Goal: Information Seeking & Learning: Compare options

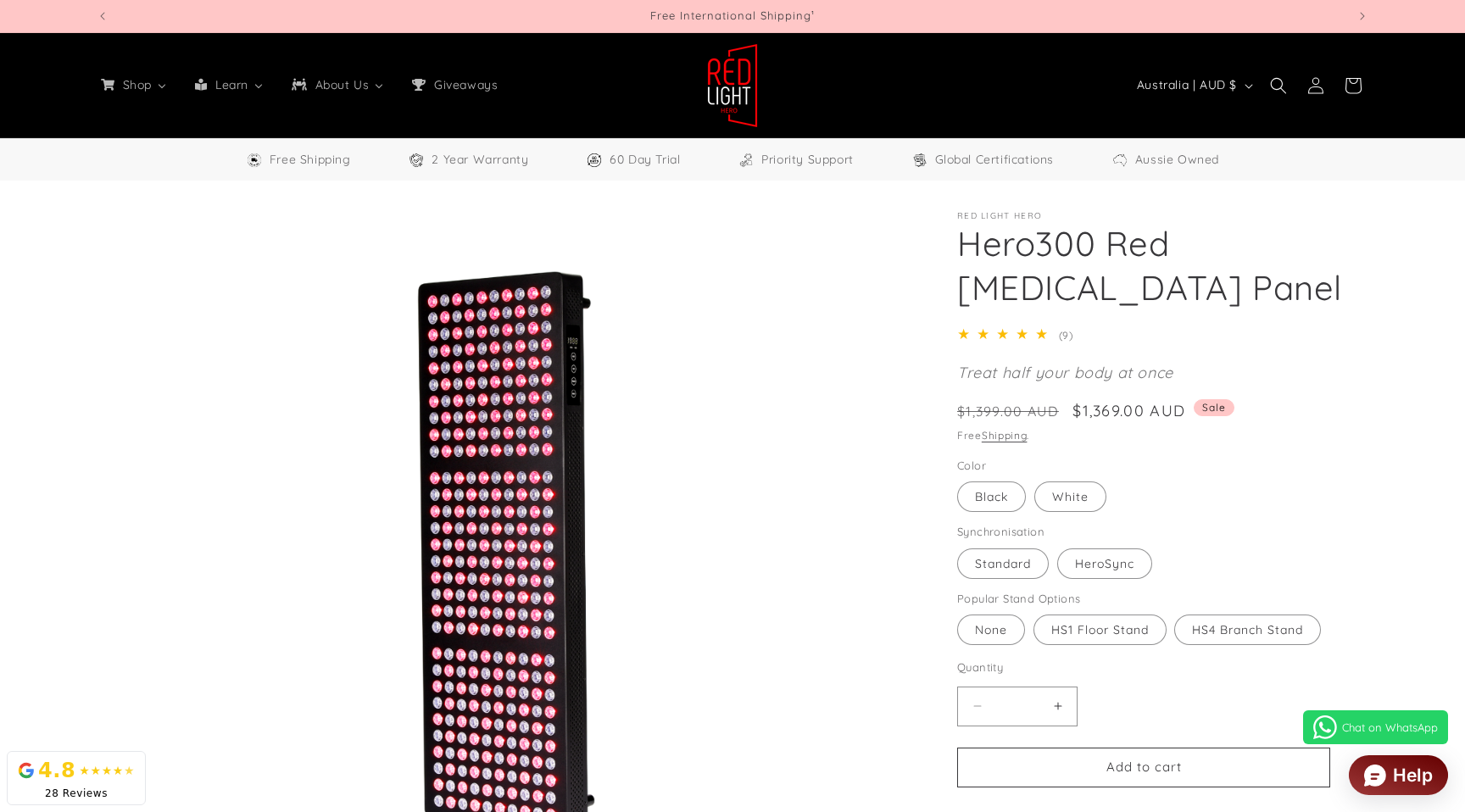
select select "**"
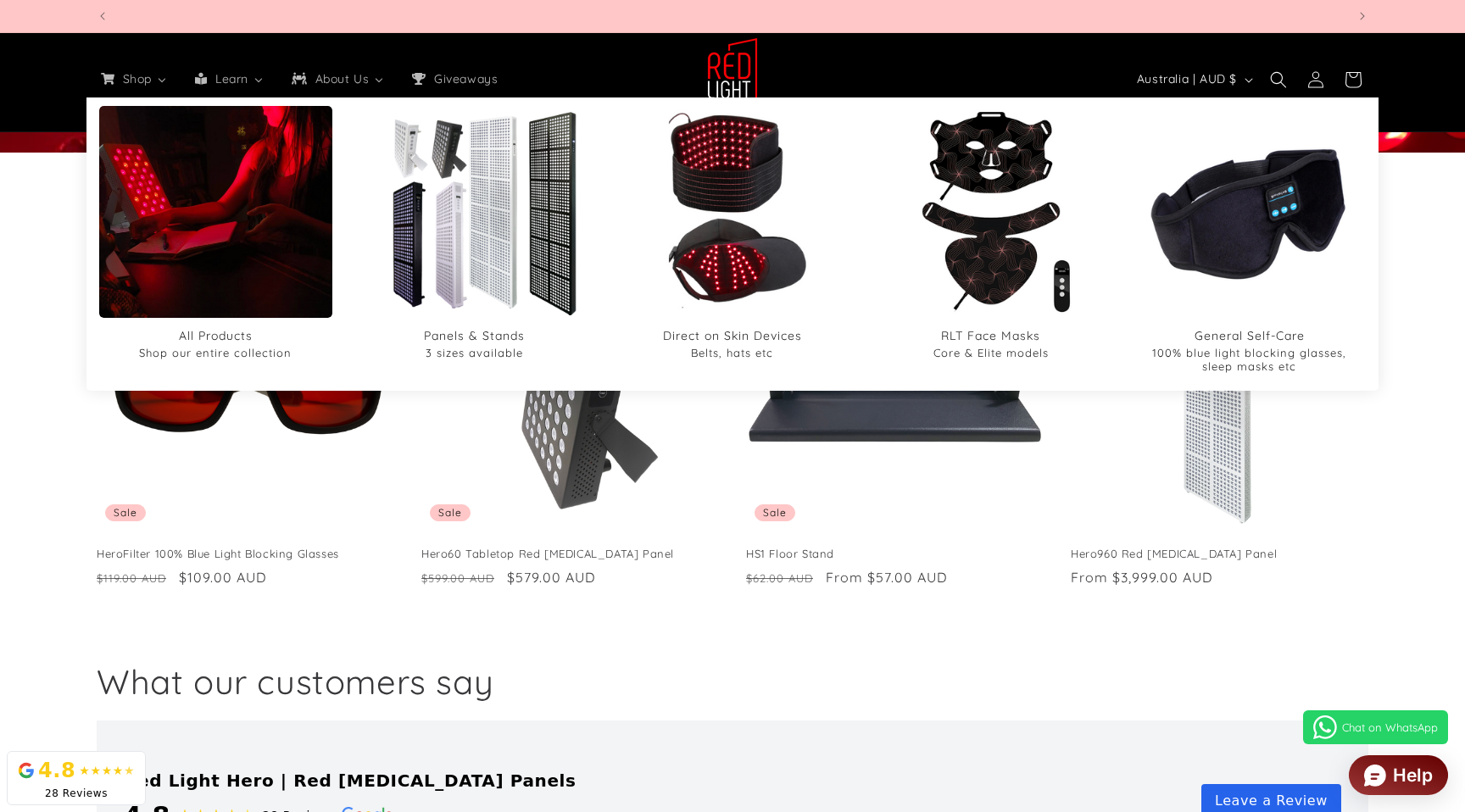
scroll to position [0, 1250]
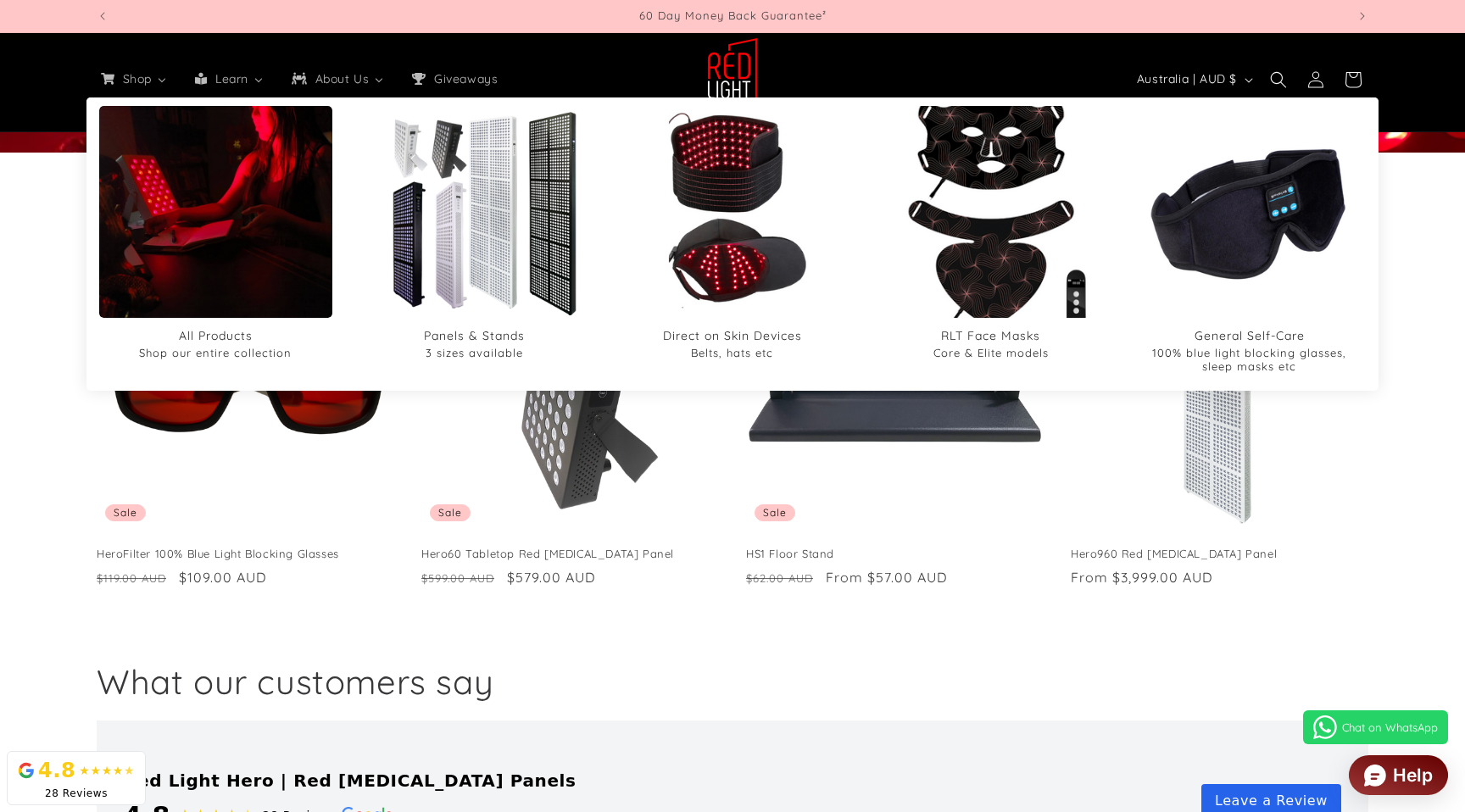
click at [977, 208] on img "RLT Face Masks" at bounding box center [990, 211] width 254 height 254
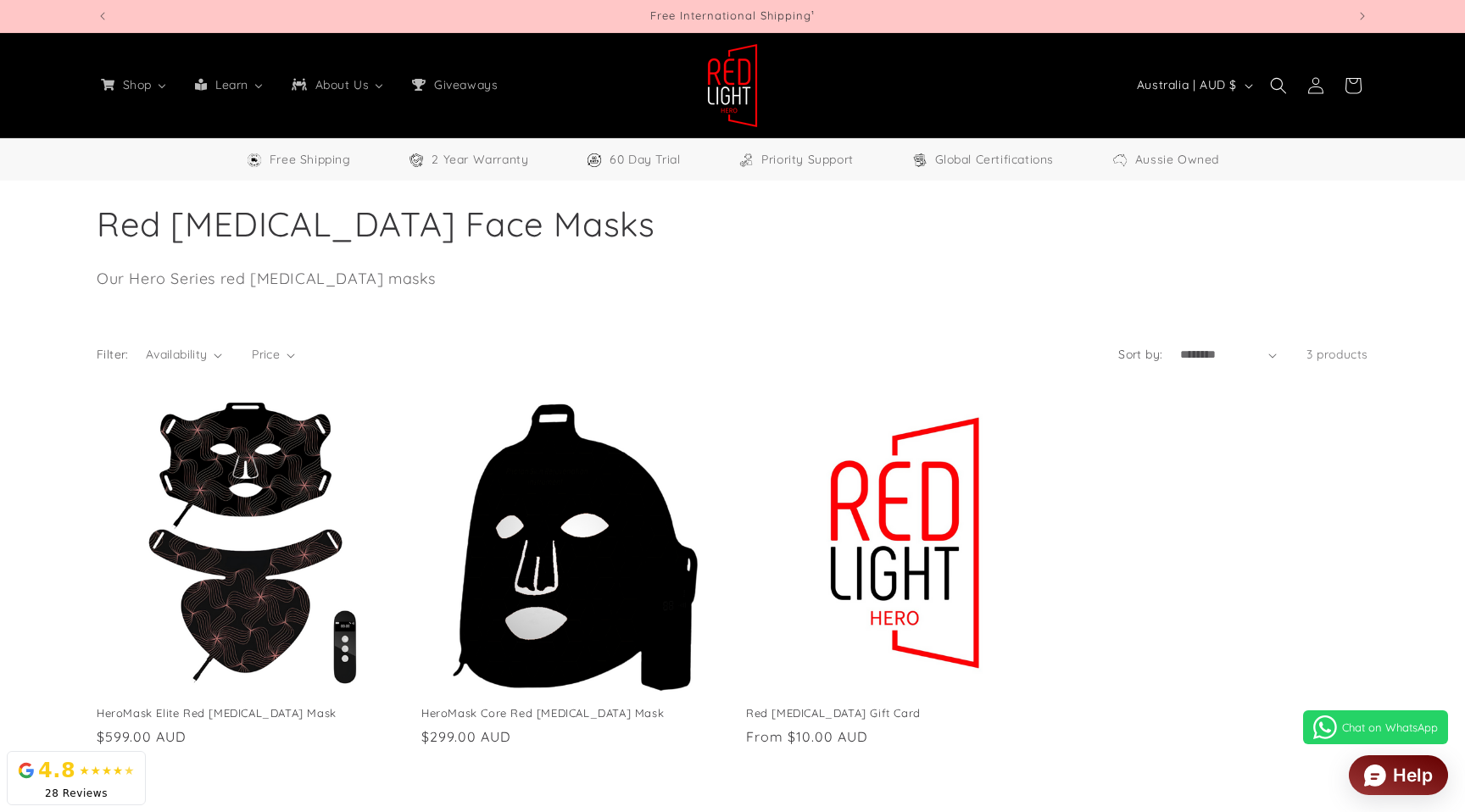
select select "**"
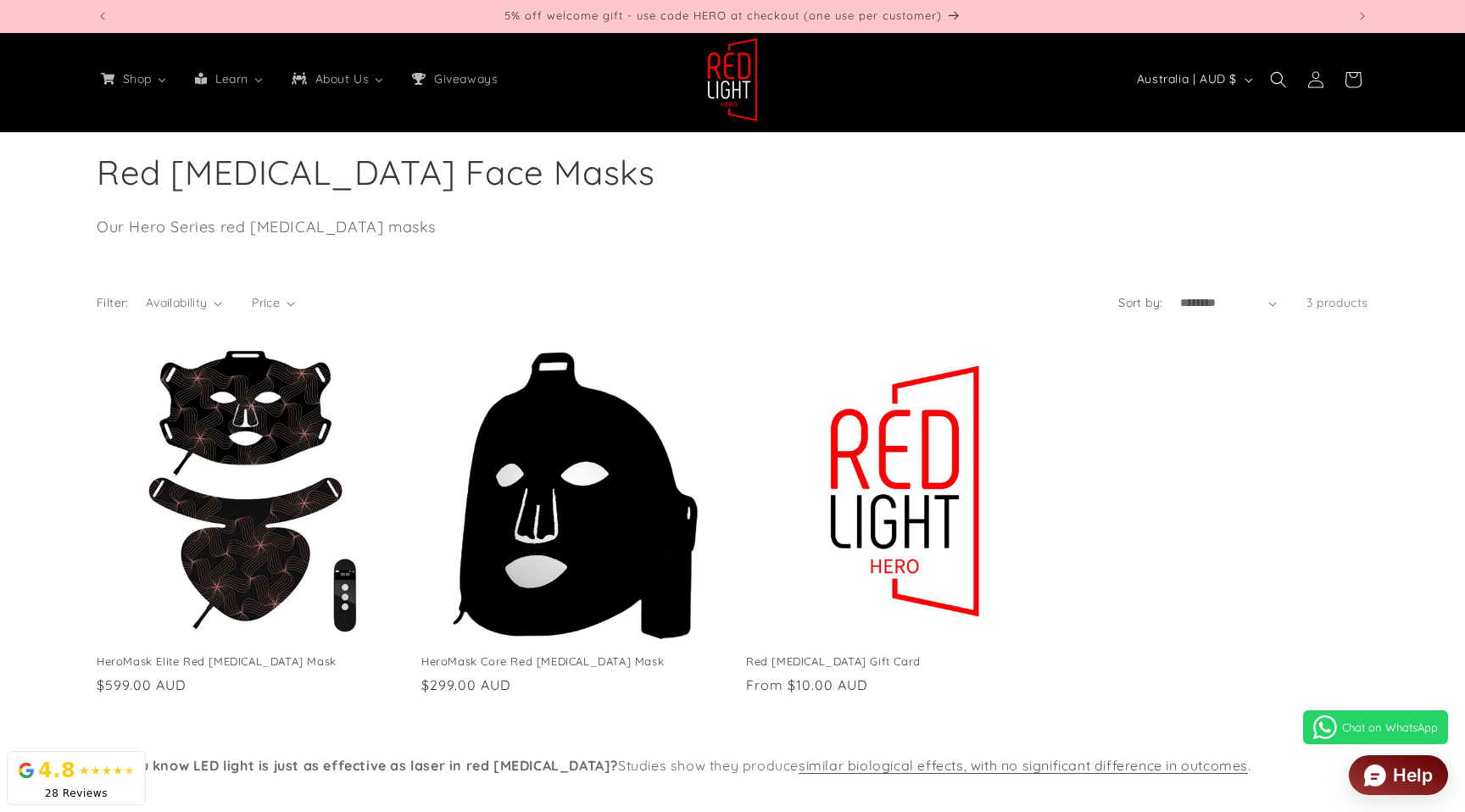
scroll to position [53, 0]
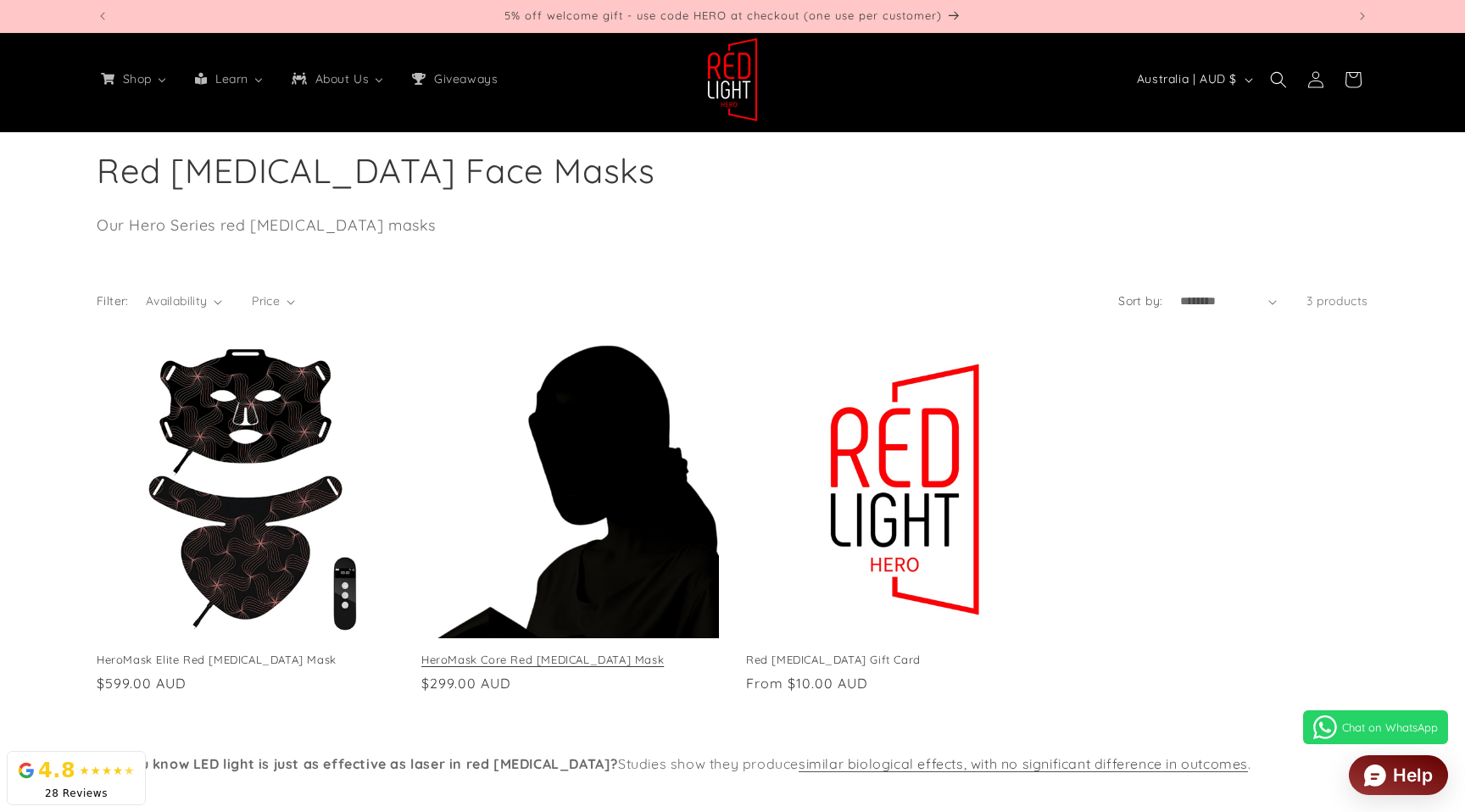
click at [544, 653] on link "HeroMask Core Red Light Therapy Mask" at bounding box center [569, 660] width 297 height 15
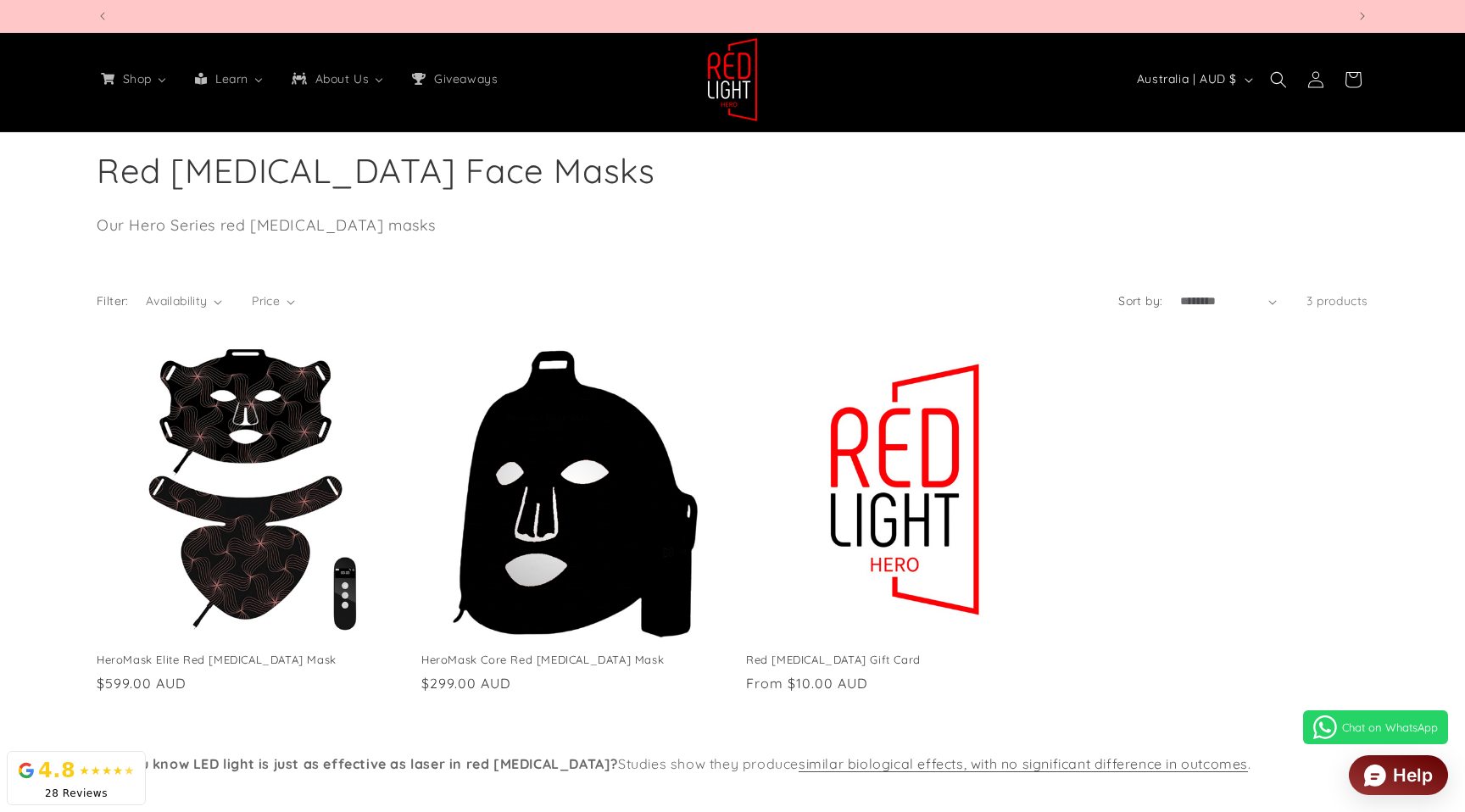
scroll to position [0, 3749]
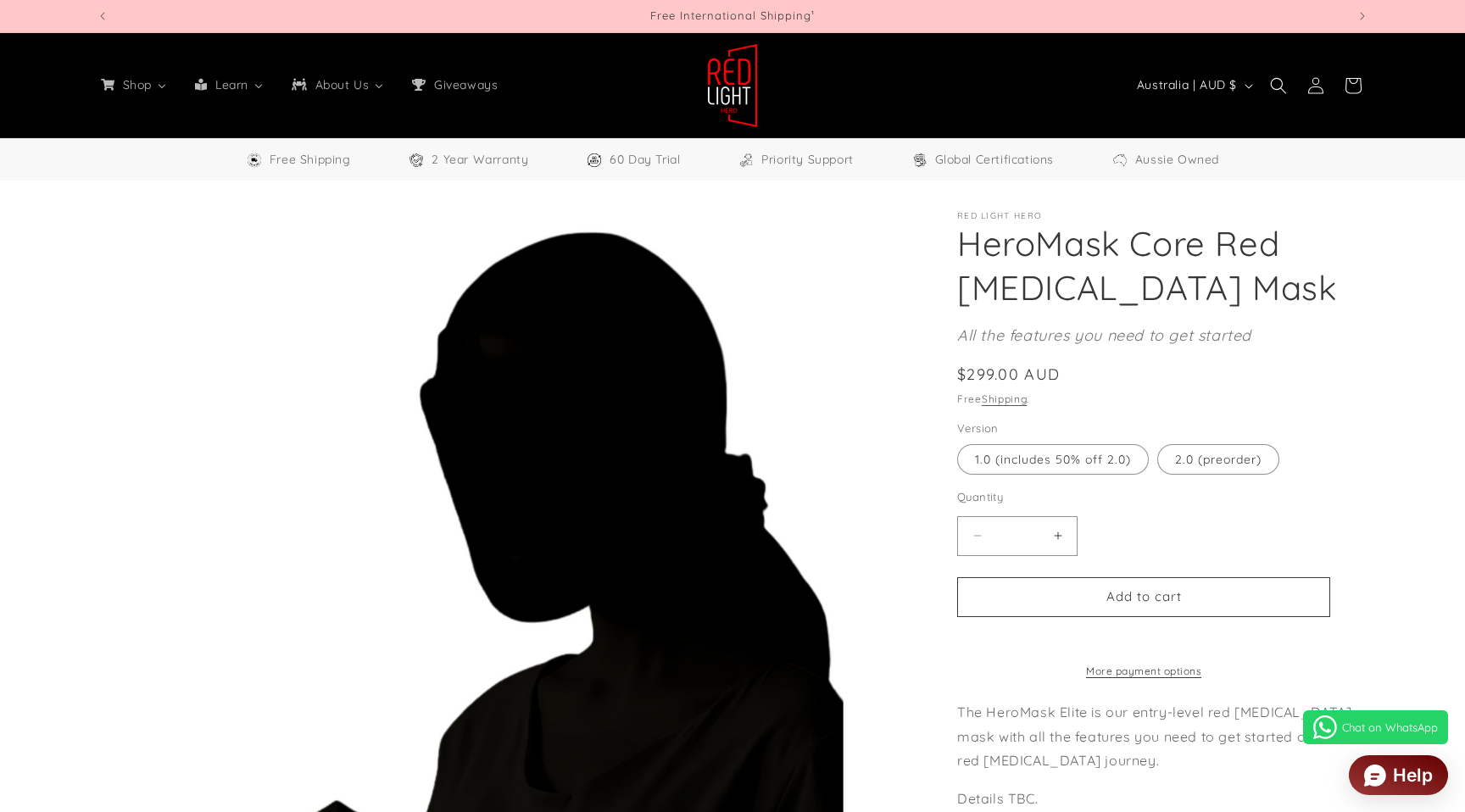
select select "**"
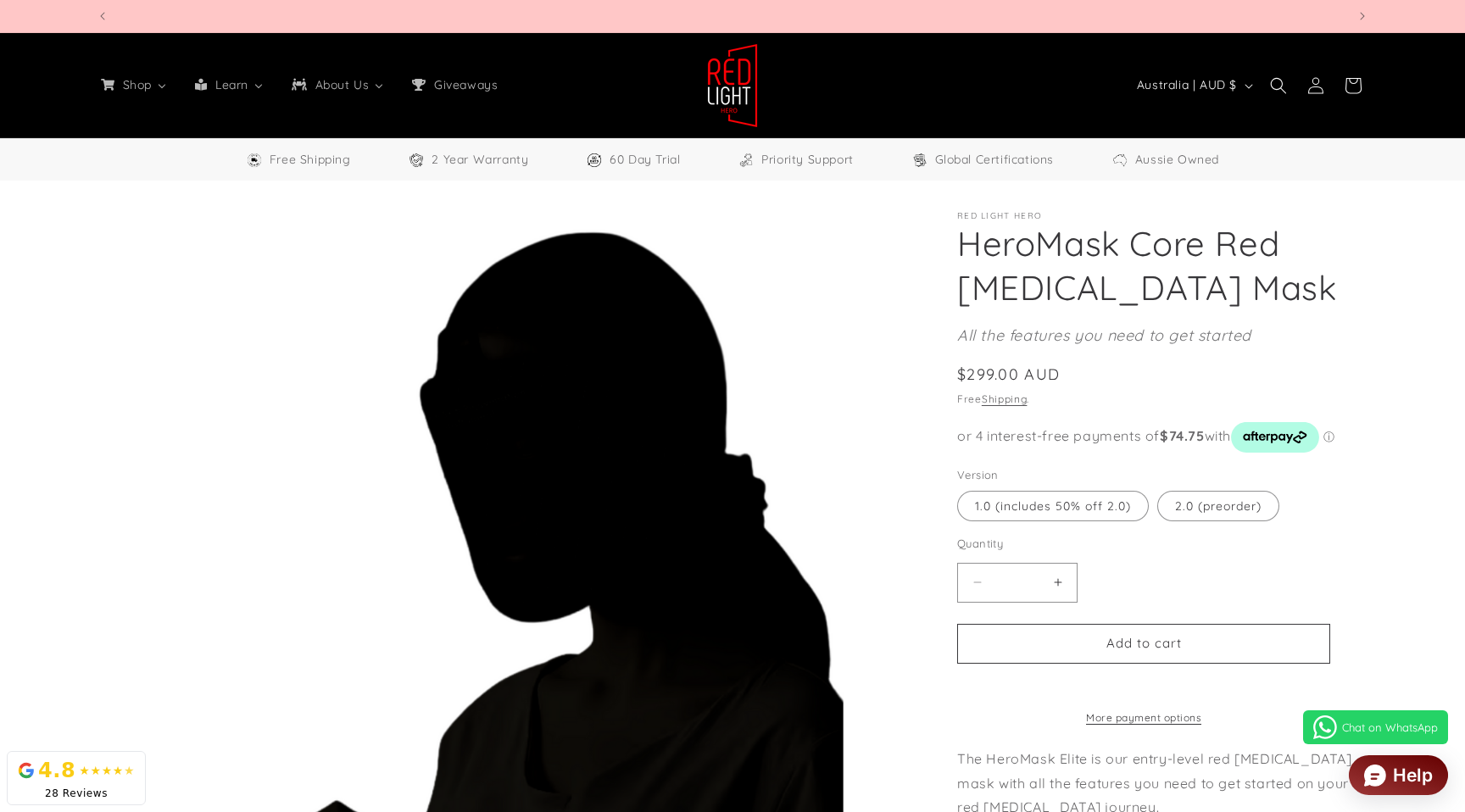
scroll to position [0, 1250]
click at [1242, 512] on label "2.0 (preorder) Variant sold out or unavailable" at bounding box center [1219, 505] width 122 height 30
click at [1120, 512] on label "1.0 (includes 50% off 2.0) Variant sold out or unavailable" at bounding box center [1052, 505] width 191 height 30
click at [1195, 511] on section "Red Light Hero HeroMask Core Red Light Therapy Mask HeroMask Core Red Light The…" at bounding box center [1162, 722] width 411 height 1023
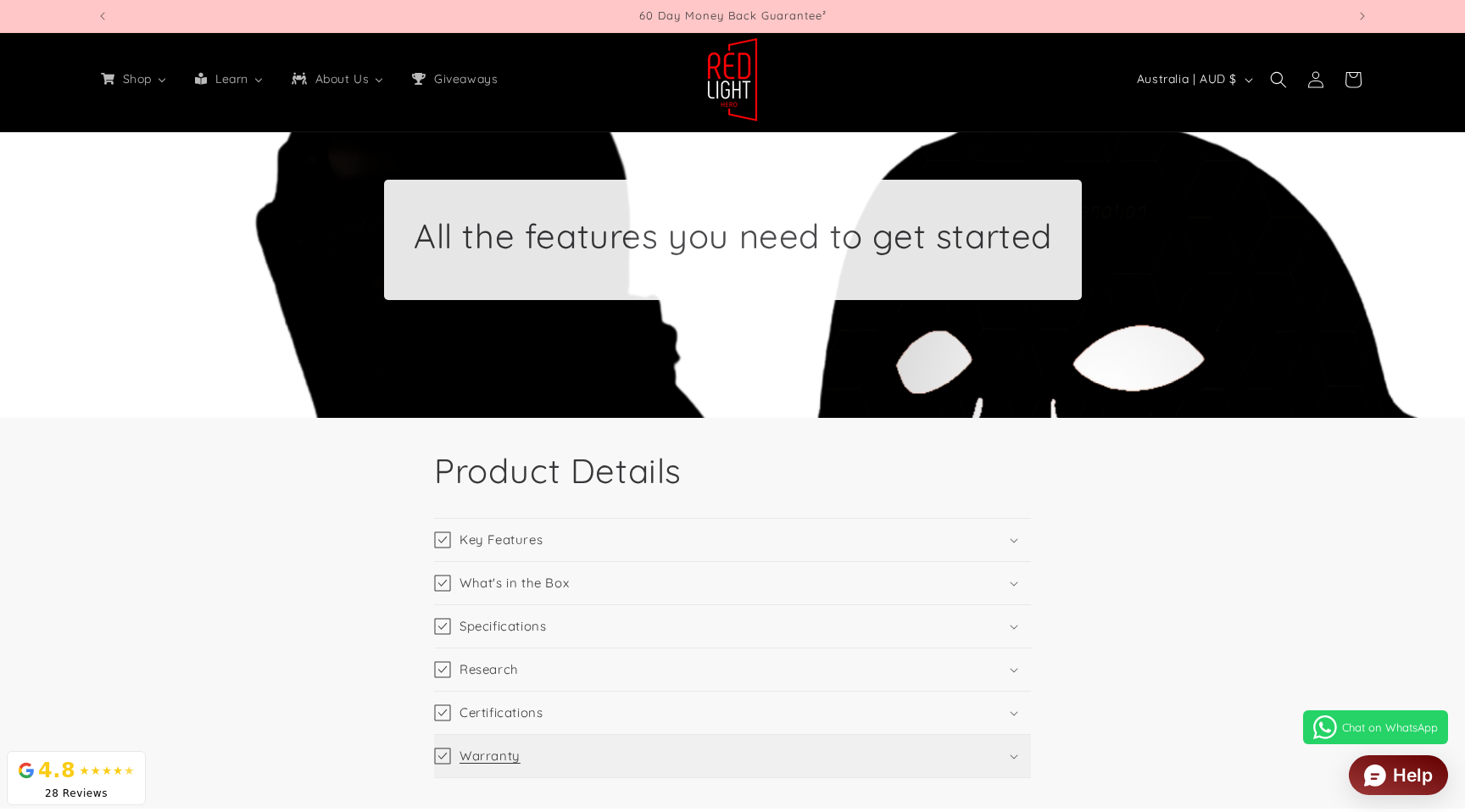
scroll to position [1406, 0]
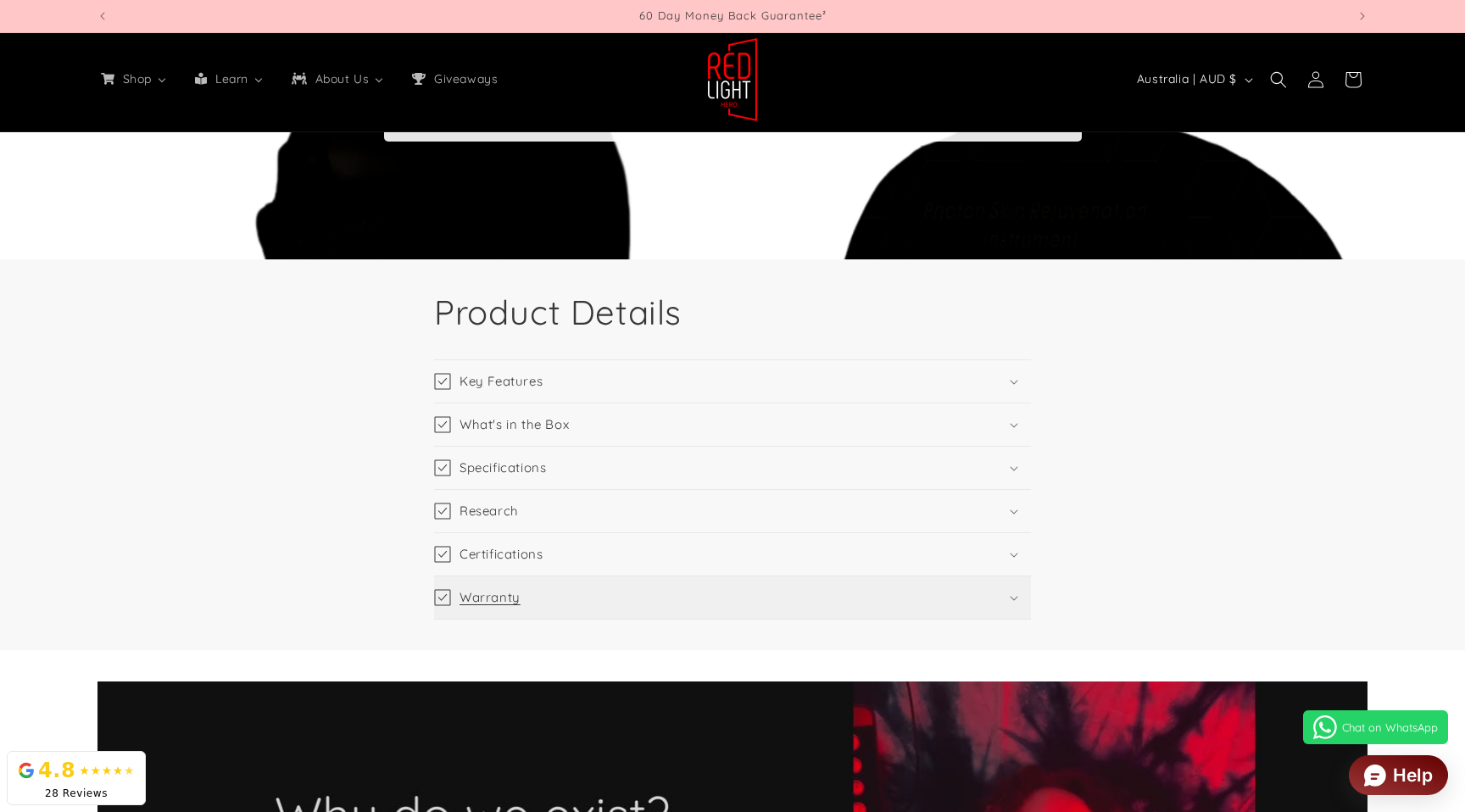
click at [609, 576] on summary "Warranty" at bounding box center [732, 597] width 597 height 42
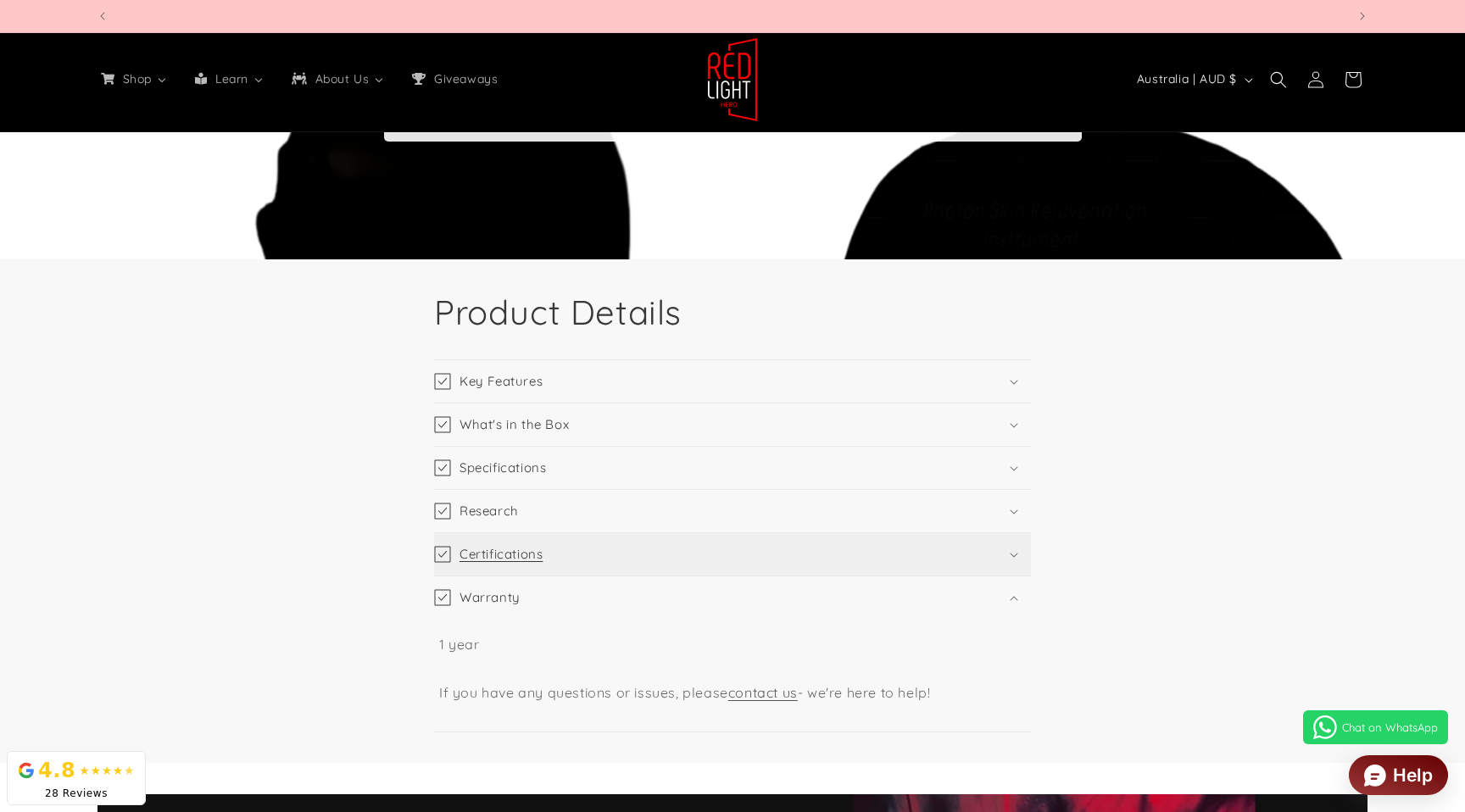
scroll to position [0, 2499]
click at [638, 539] on summary "Certifications" at bounding box center [732, 554] width 597 height 42
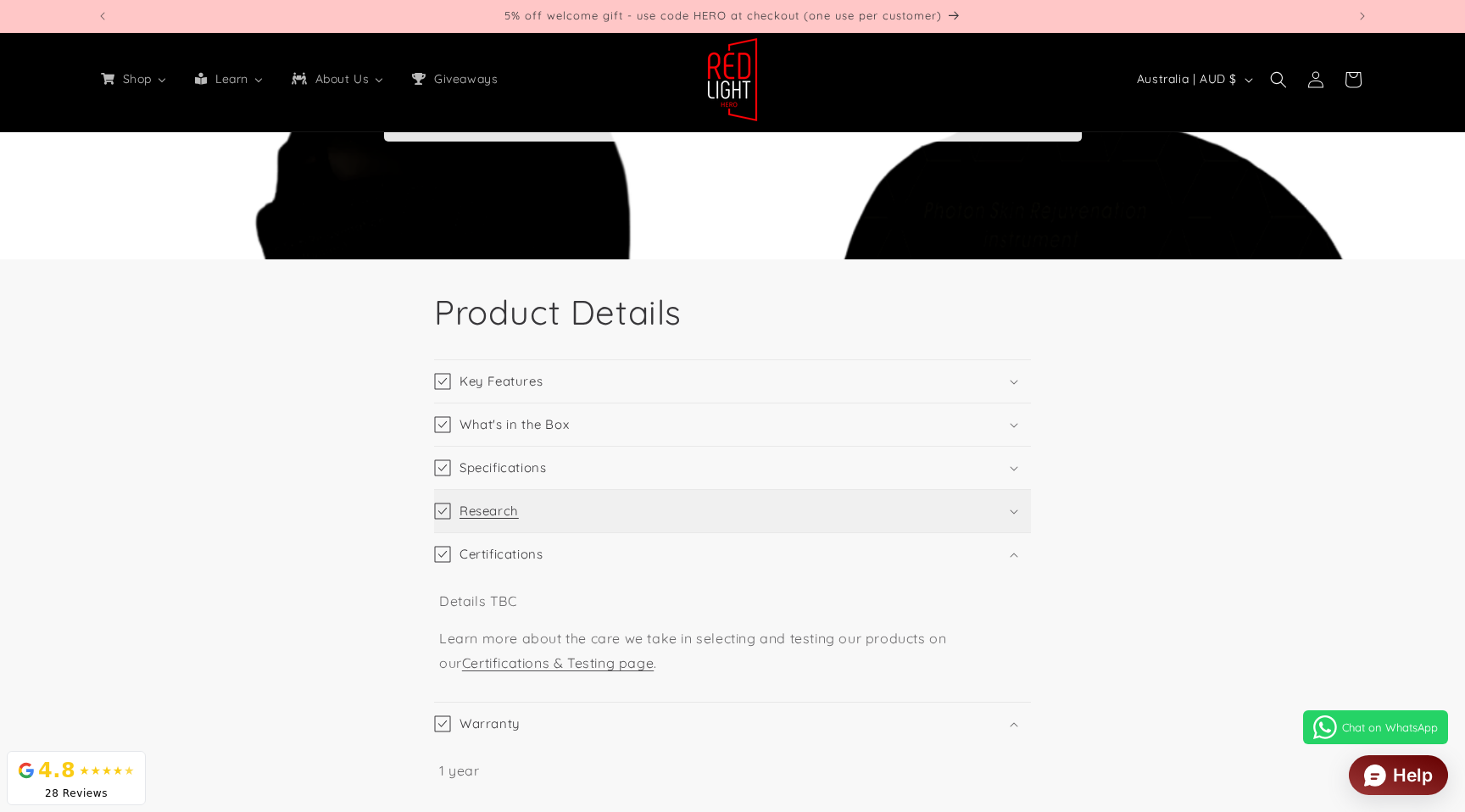
click at [667, 520] on summary "Research" at bounding box center [732, 511] width 597 height 42
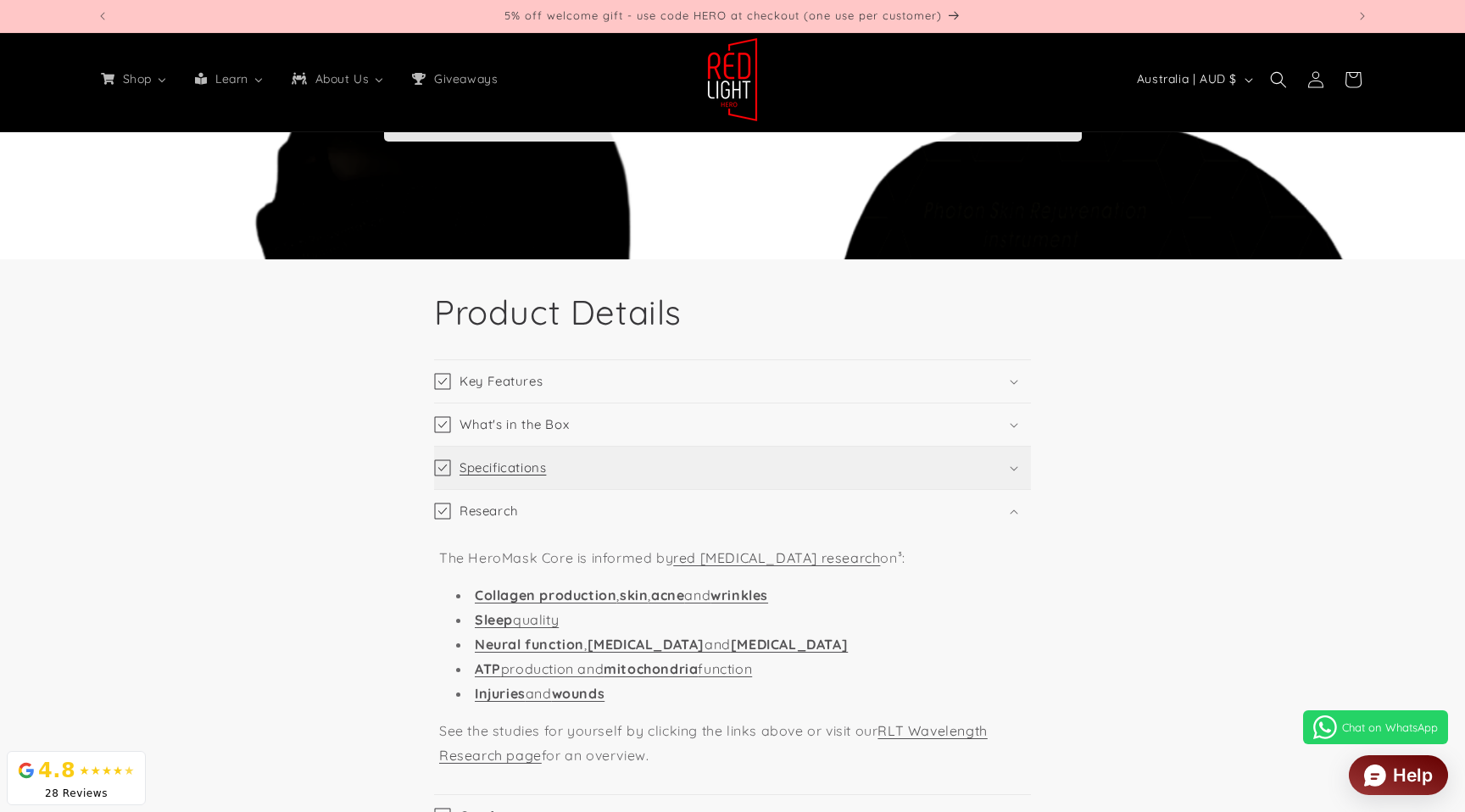
click at [678, 484] on summary "Specifications" at bounding box center [732, 468] width 597 height 42
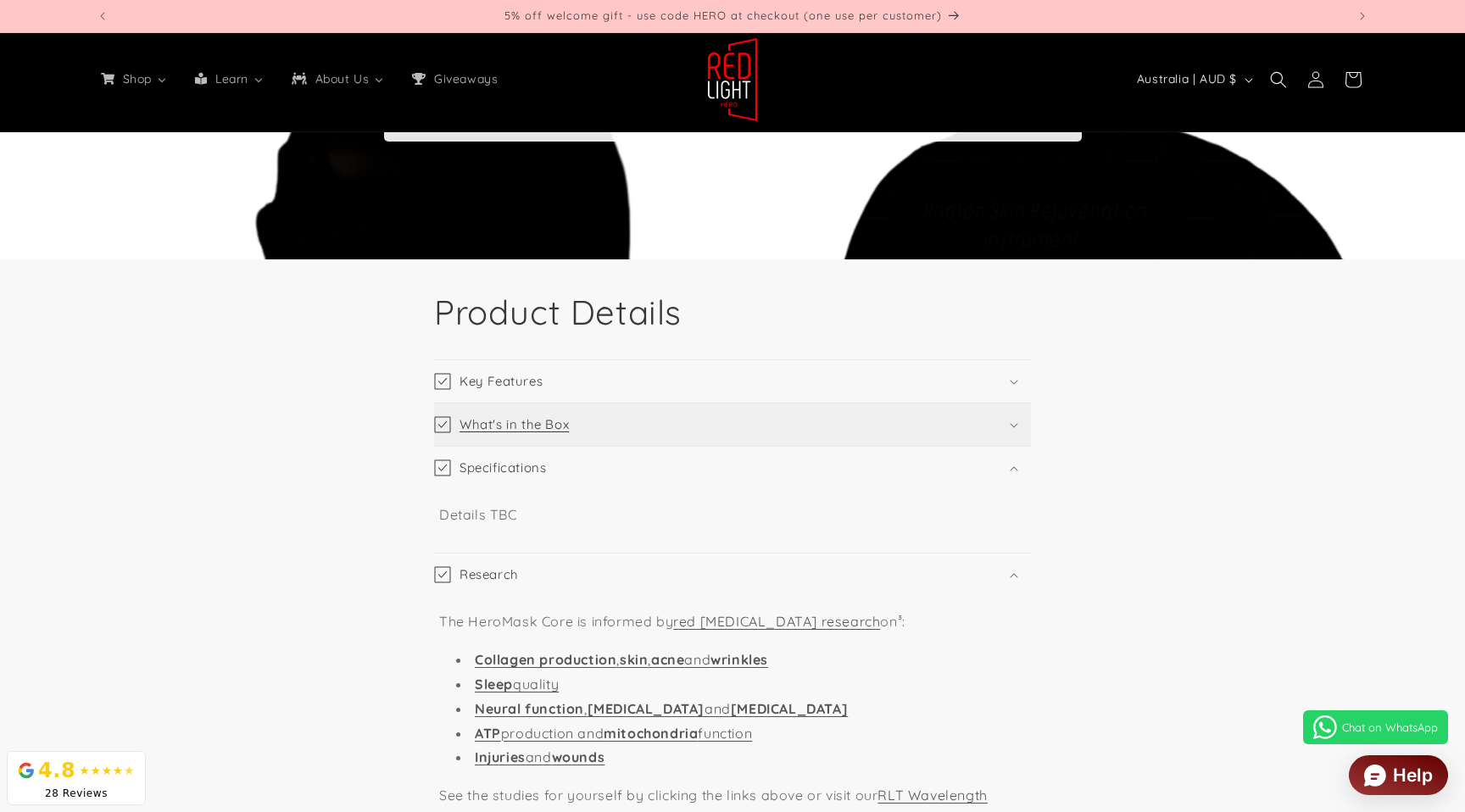
click at [699, 431] on summary "What's in the Box" at bounding box center [732, 425] width 597 height 42
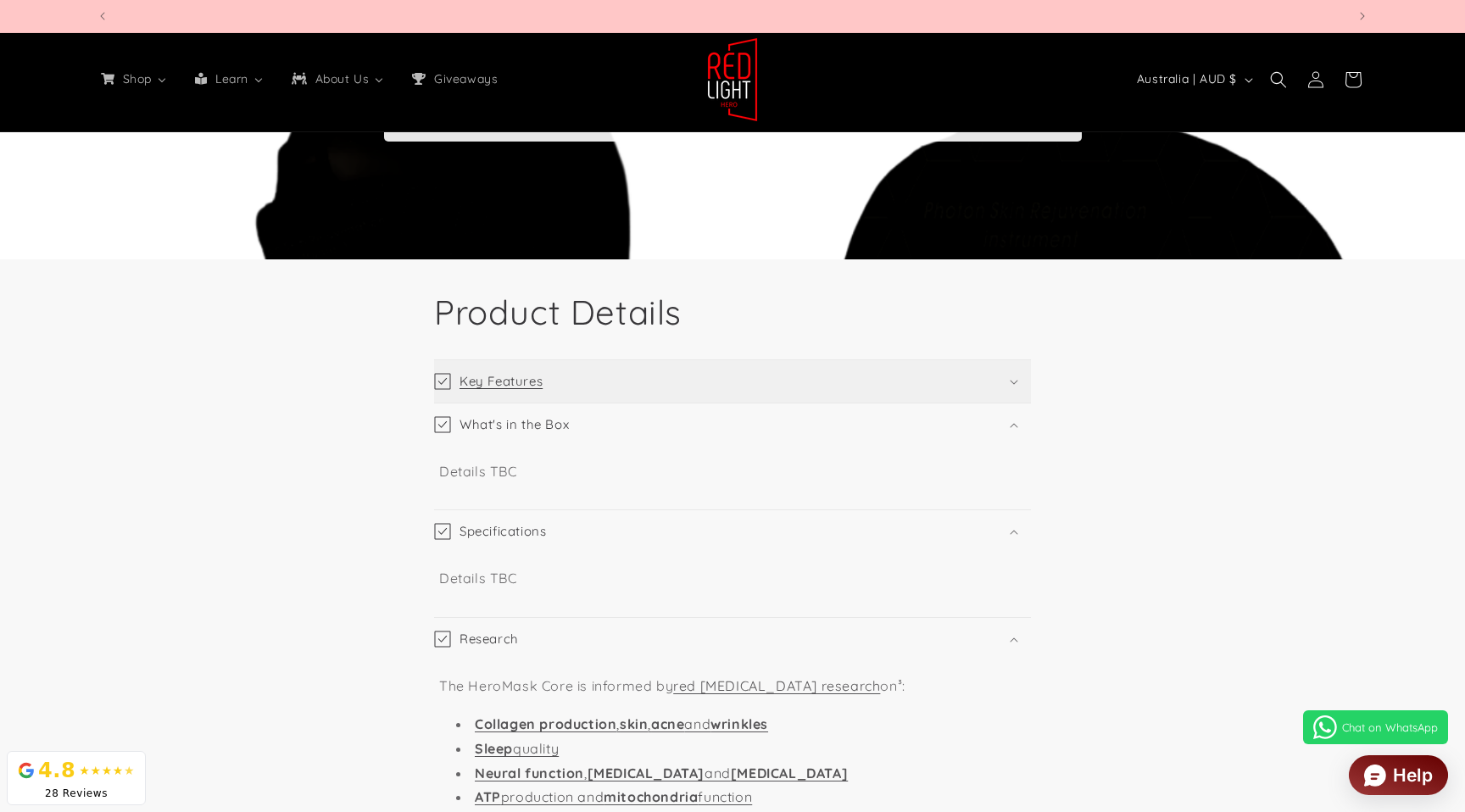
scroll to position [0, 3749]
click at [724, 390] on summary "Key Features" at bounding box center [732, 381] width 597 height 42
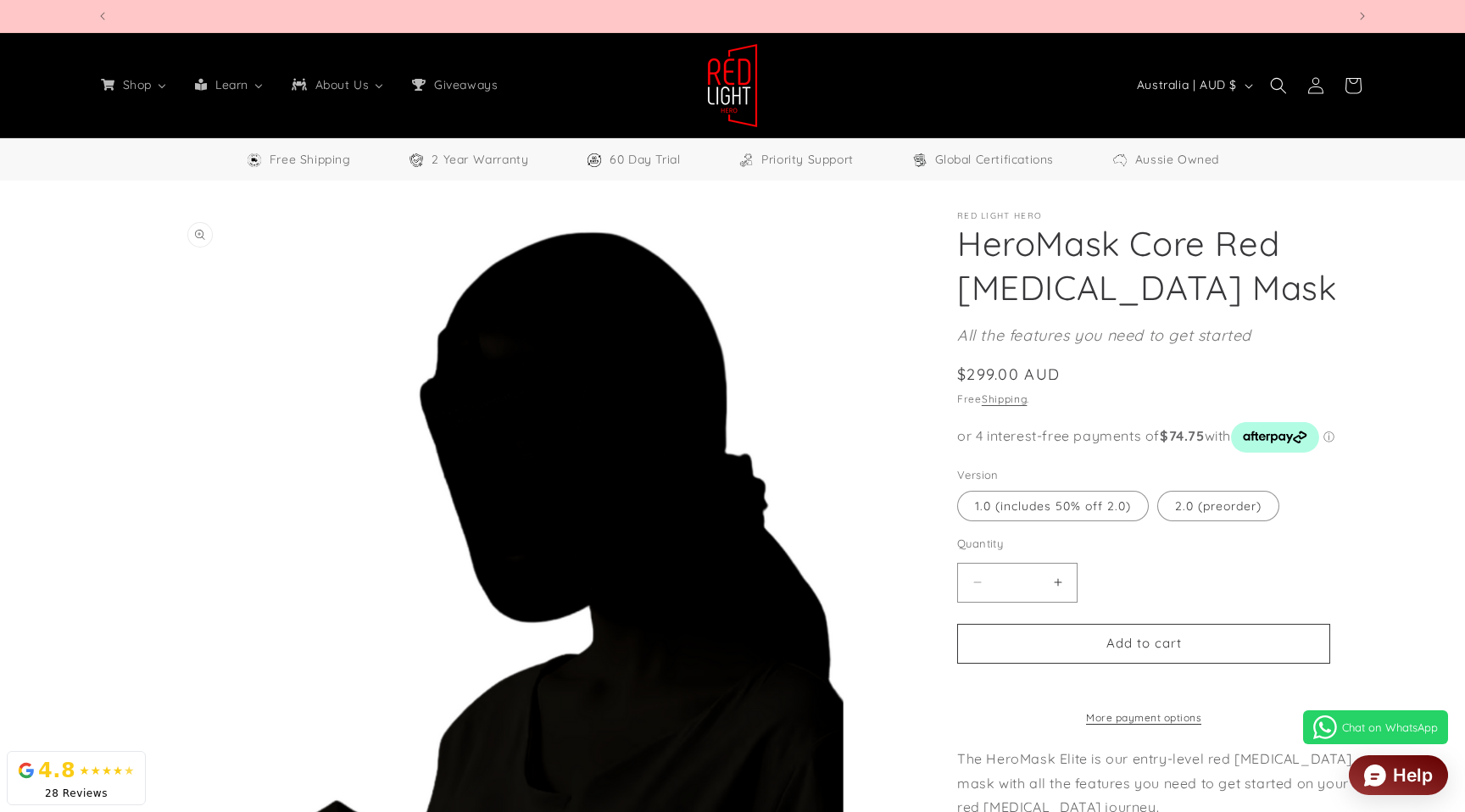
scroll to position [0, 4998]
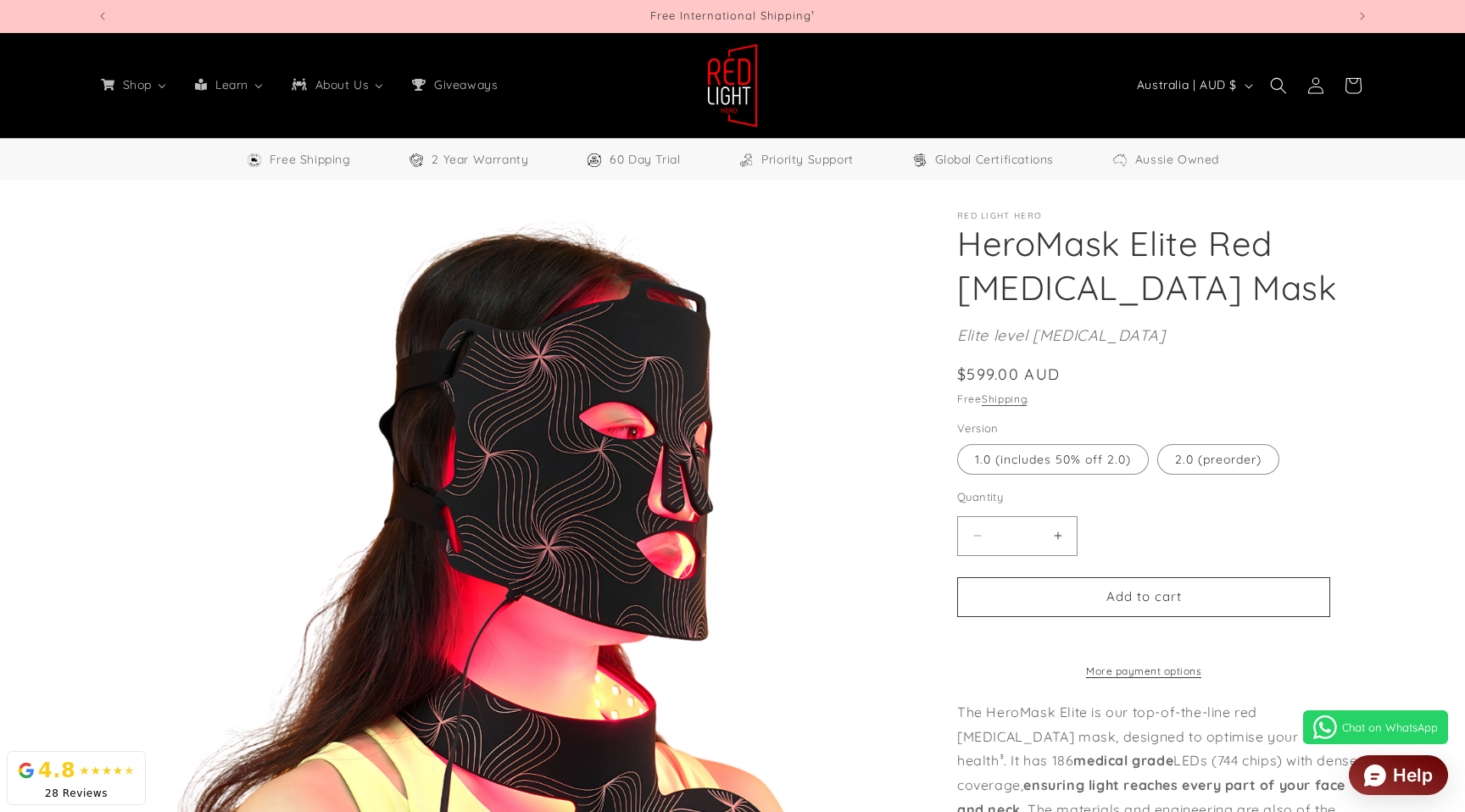
select select "**"
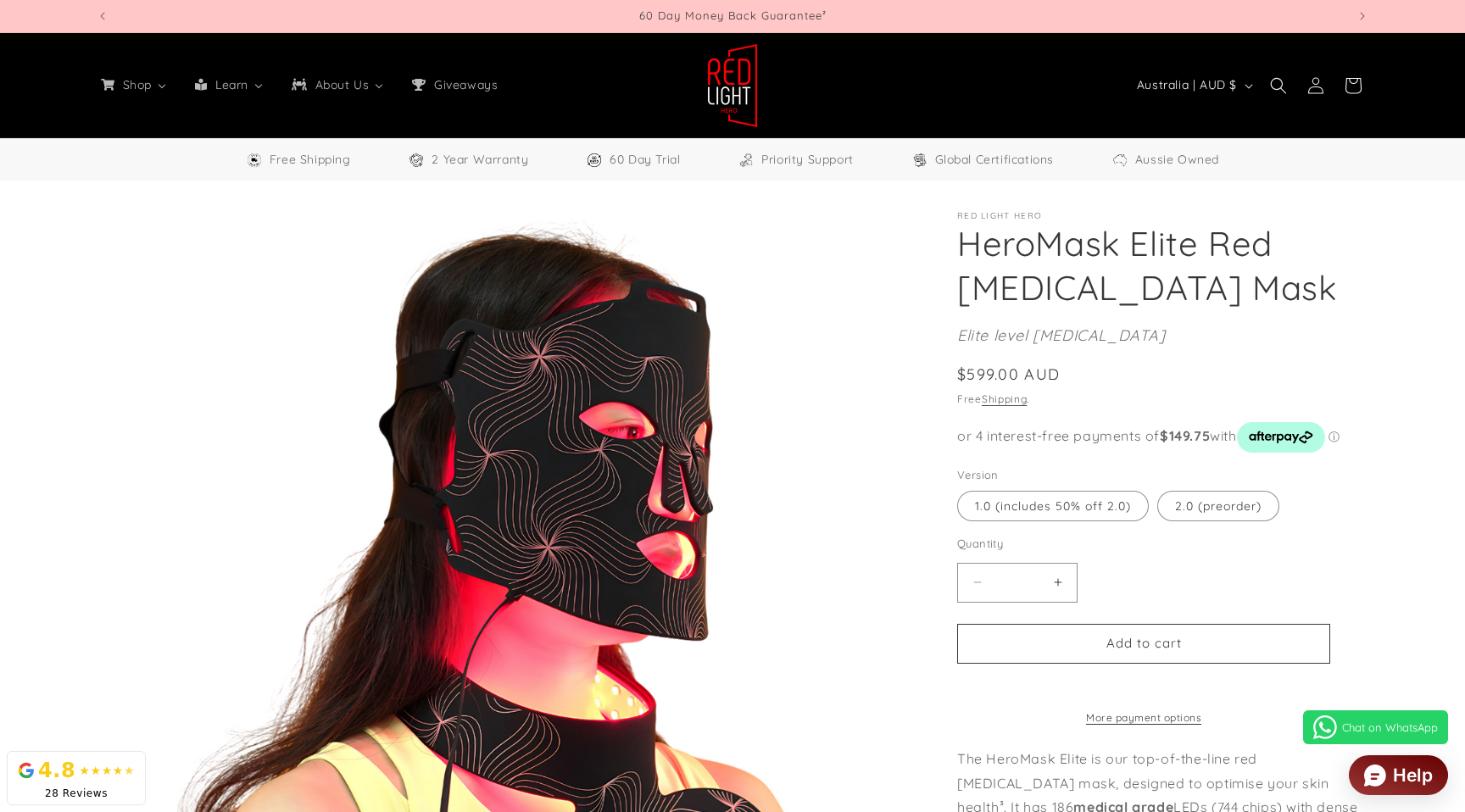
scroll to position [0, 2499]
click at [1244, 512] on label "2.0 (preorder) Variant sold out or unavailable" at bounding box center [1219, 505] width 122 height 30
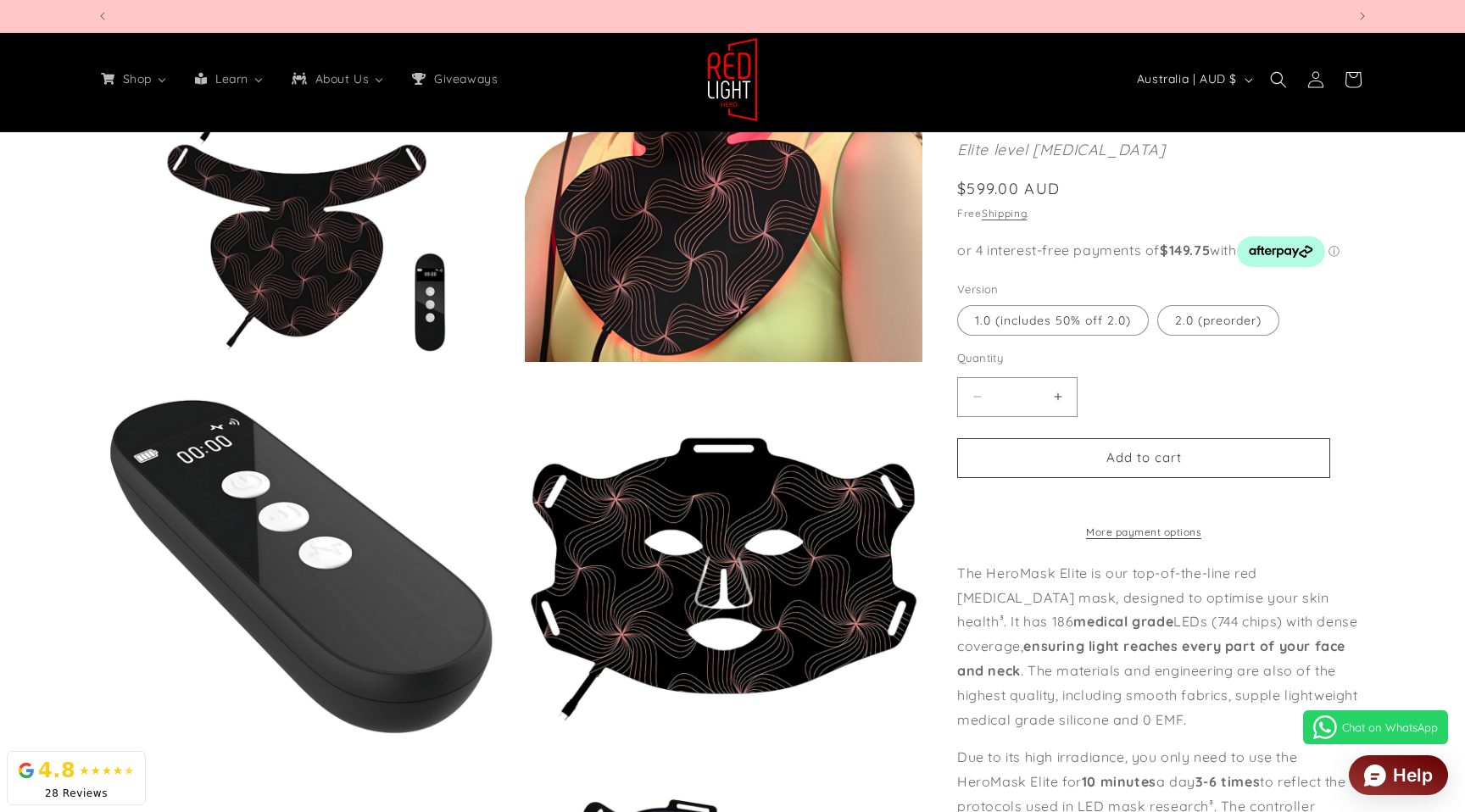
scroll to position [0, 3749]
click at [1118, 335] on label "1.0 (includes 50% off 2.0) Variant sold out or unavailable" at bounding box center [1052, 319] width 191 height 30
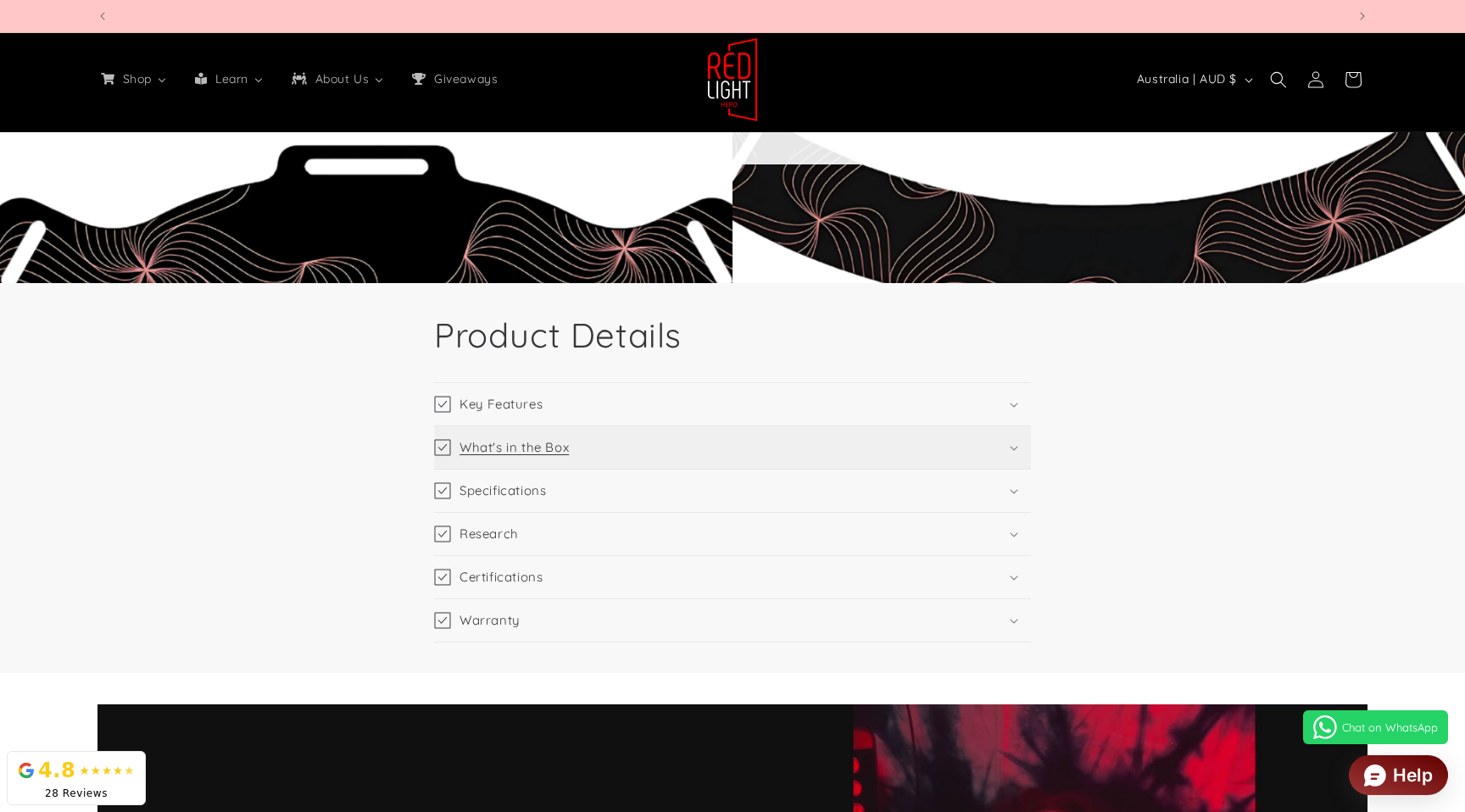
scroll to position [0, 4998]
click at [949, 493] on summary "Specifications" at bounding box center [732, 490] width 597 height 42
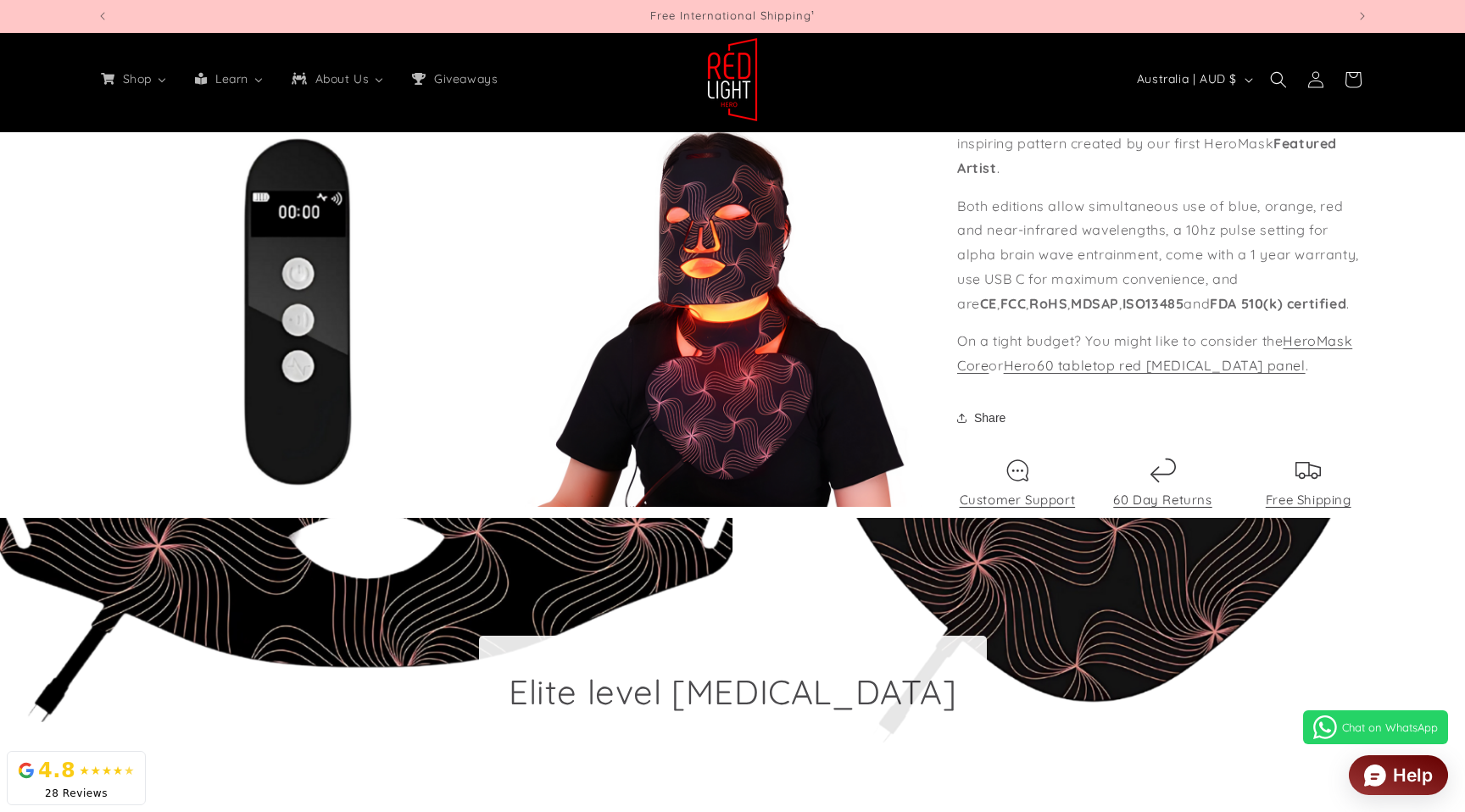
scroll to position [2558, 0]
